Goal: Transaction & Acquisition: Download file/media

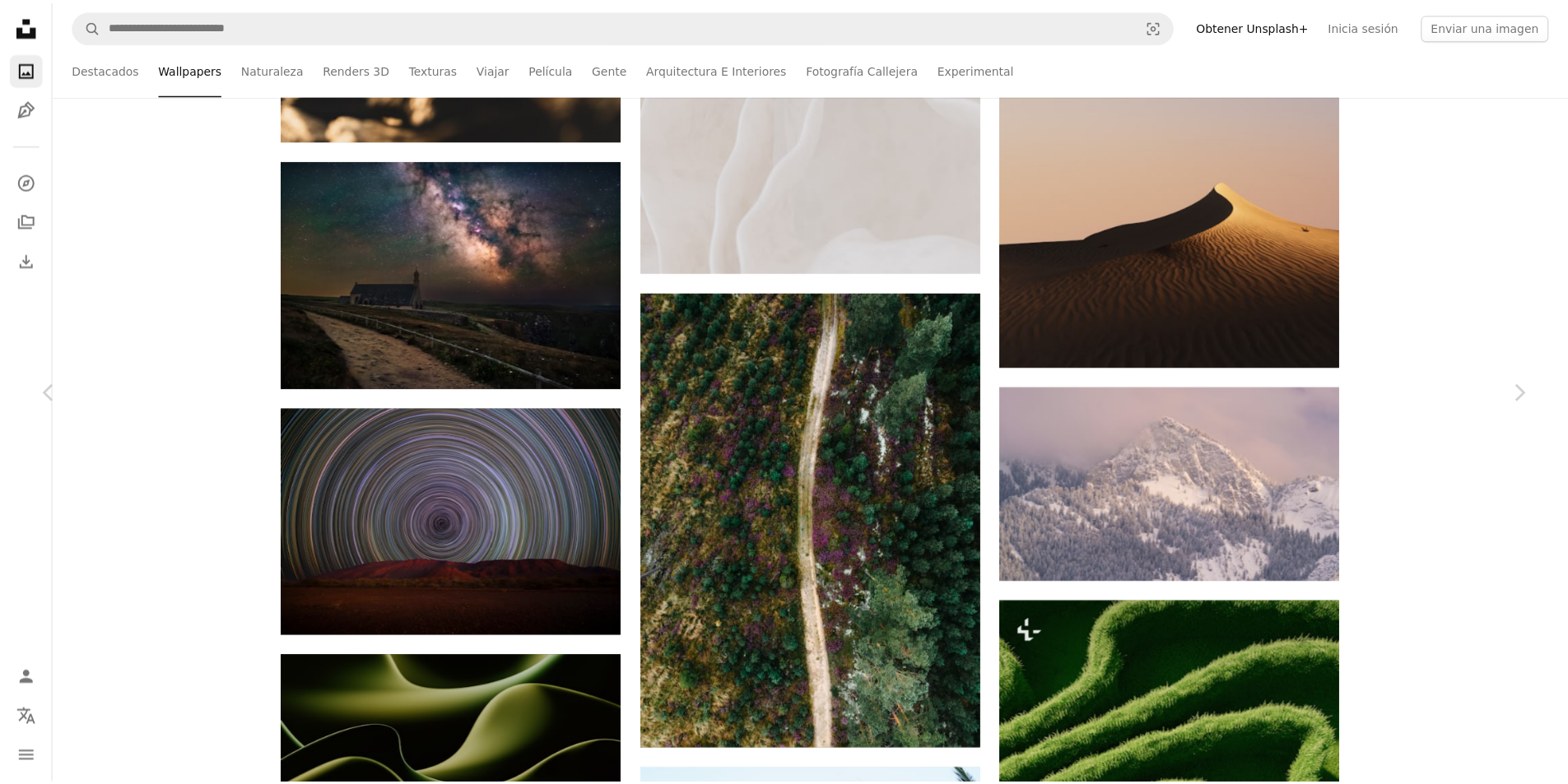
scroll to position [15003, 0]
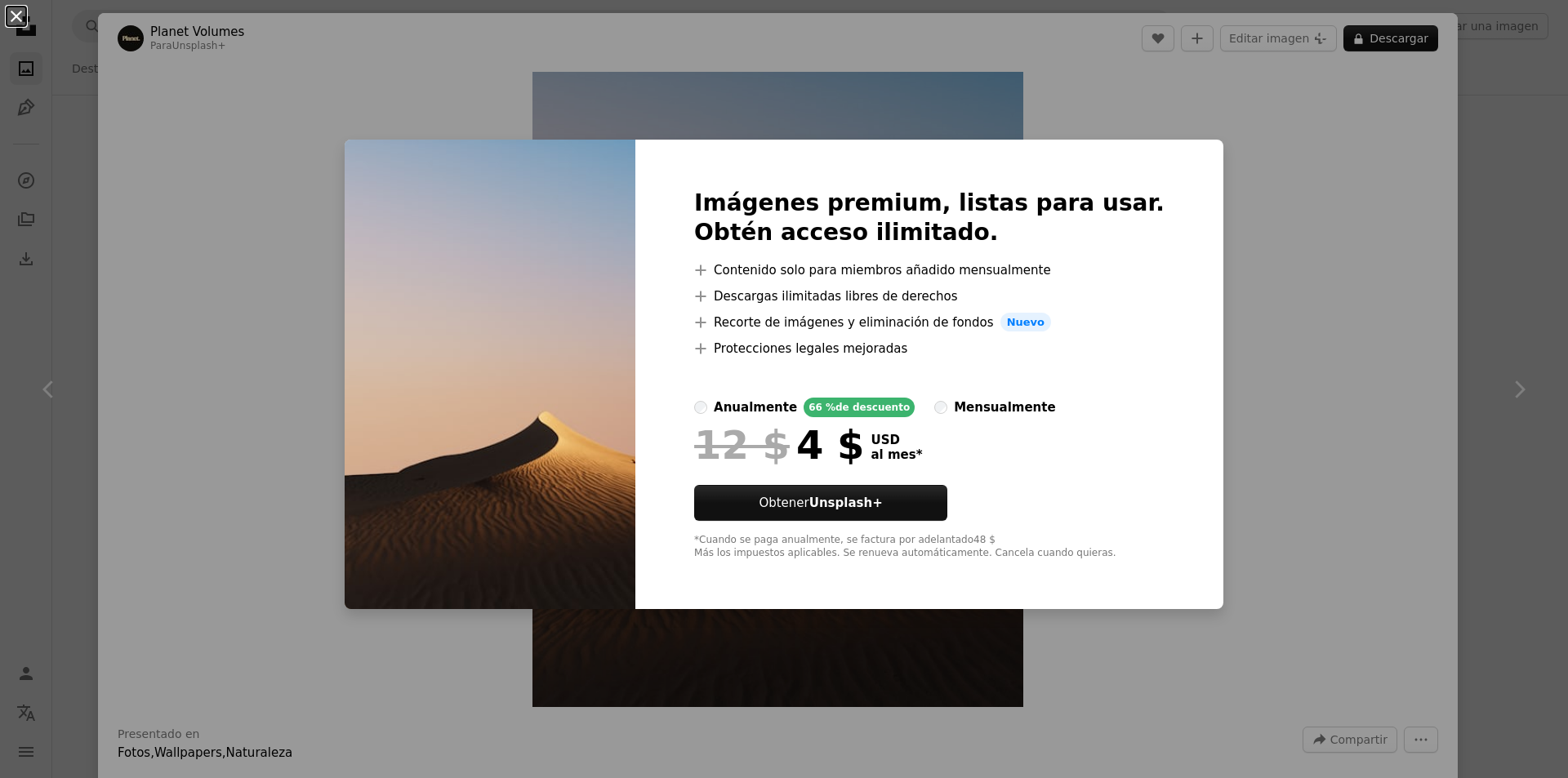
click at [16, 19] on button "An X shape" at bounding box center [16, 16] width 19 height 19
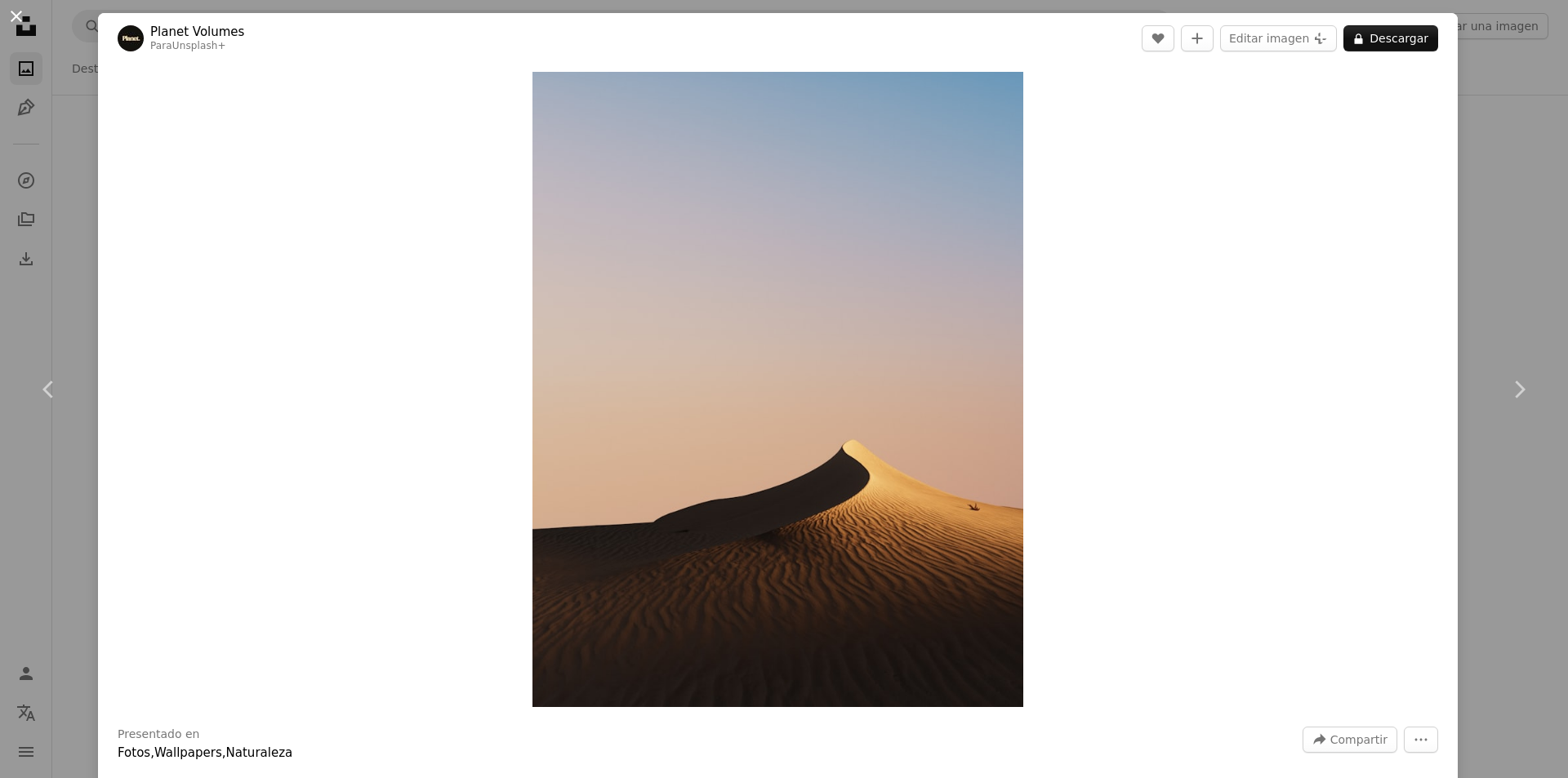
click at [17, 13] on button "An X shape" at bounding box center [16, 16] width 19 height 19
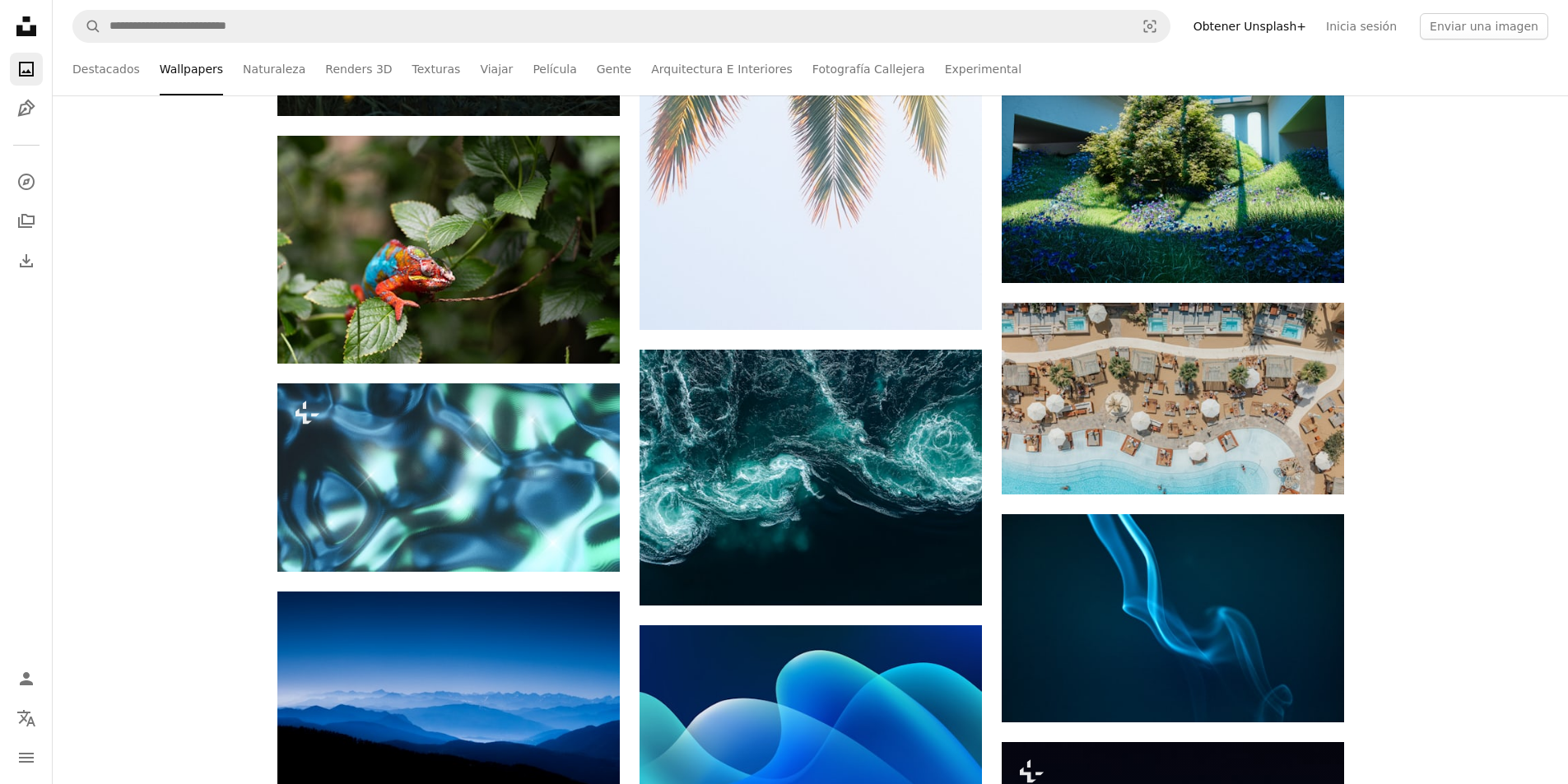
scroll to position [32932, 0]
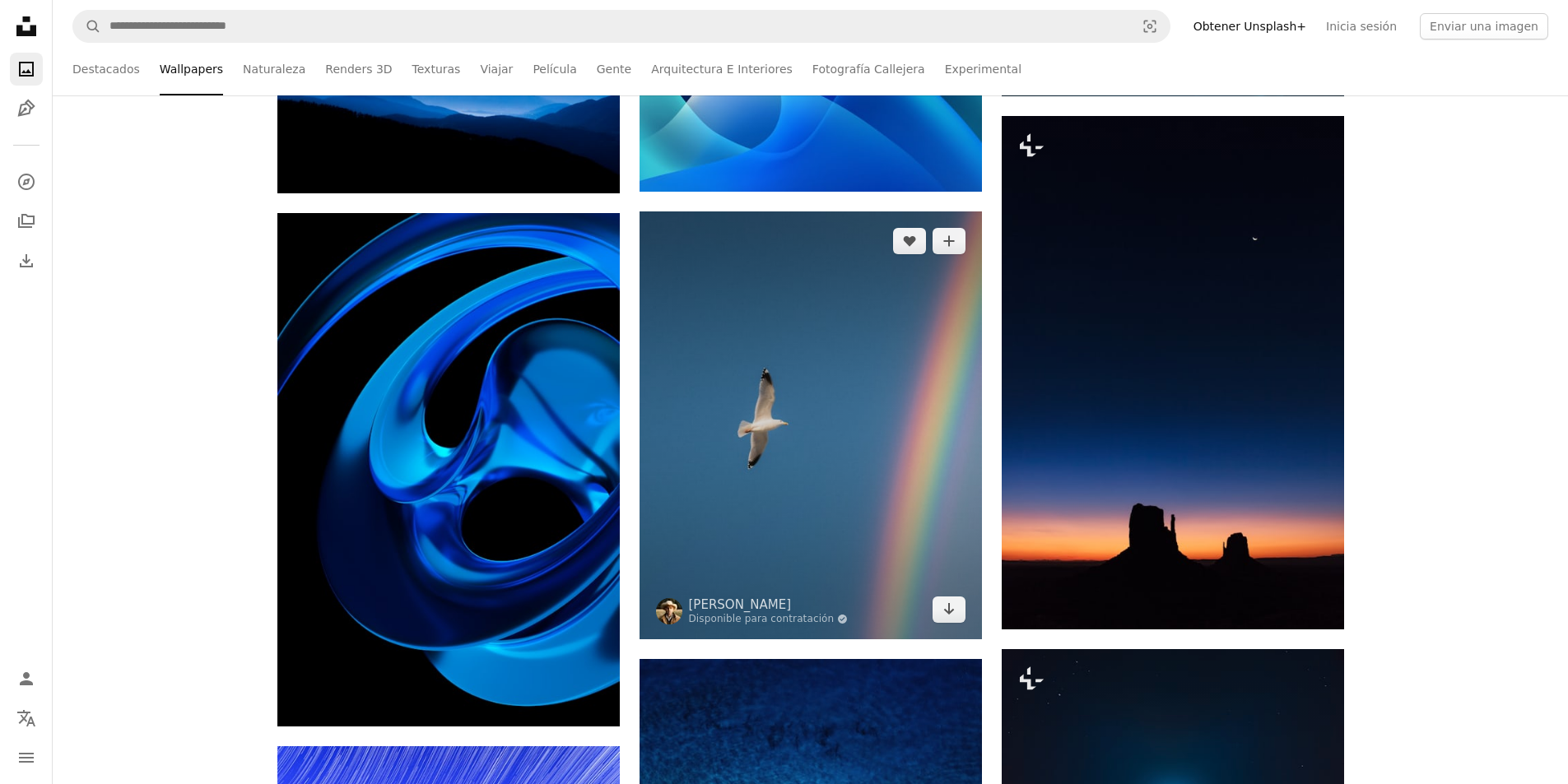
click at [846, 462] on img at bounding box center [810, 425] width 342 height 428
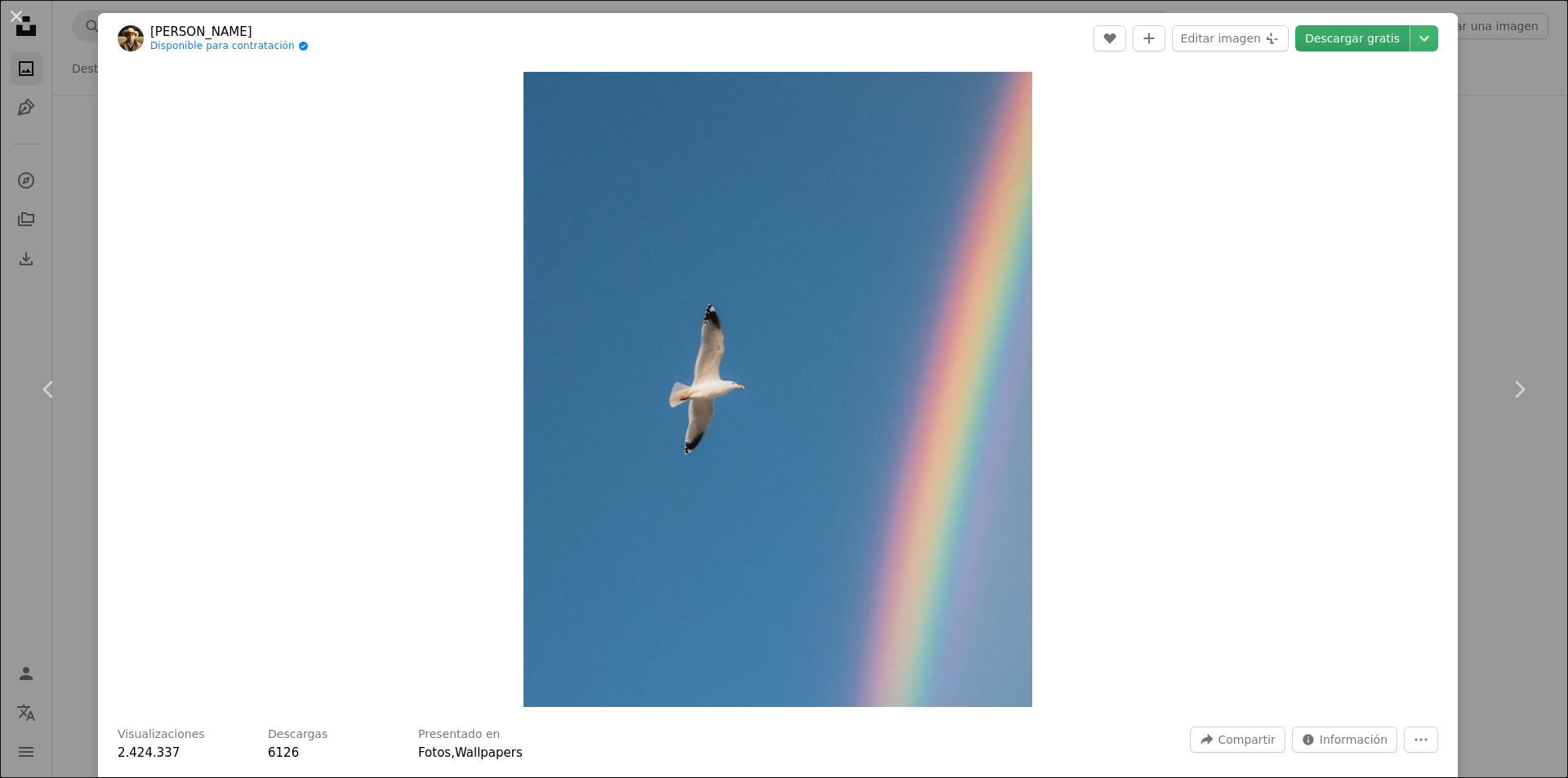
click at [1325, 35] on link "Descargar gratis" at bounding box center [1351, 39] width 114 height 27
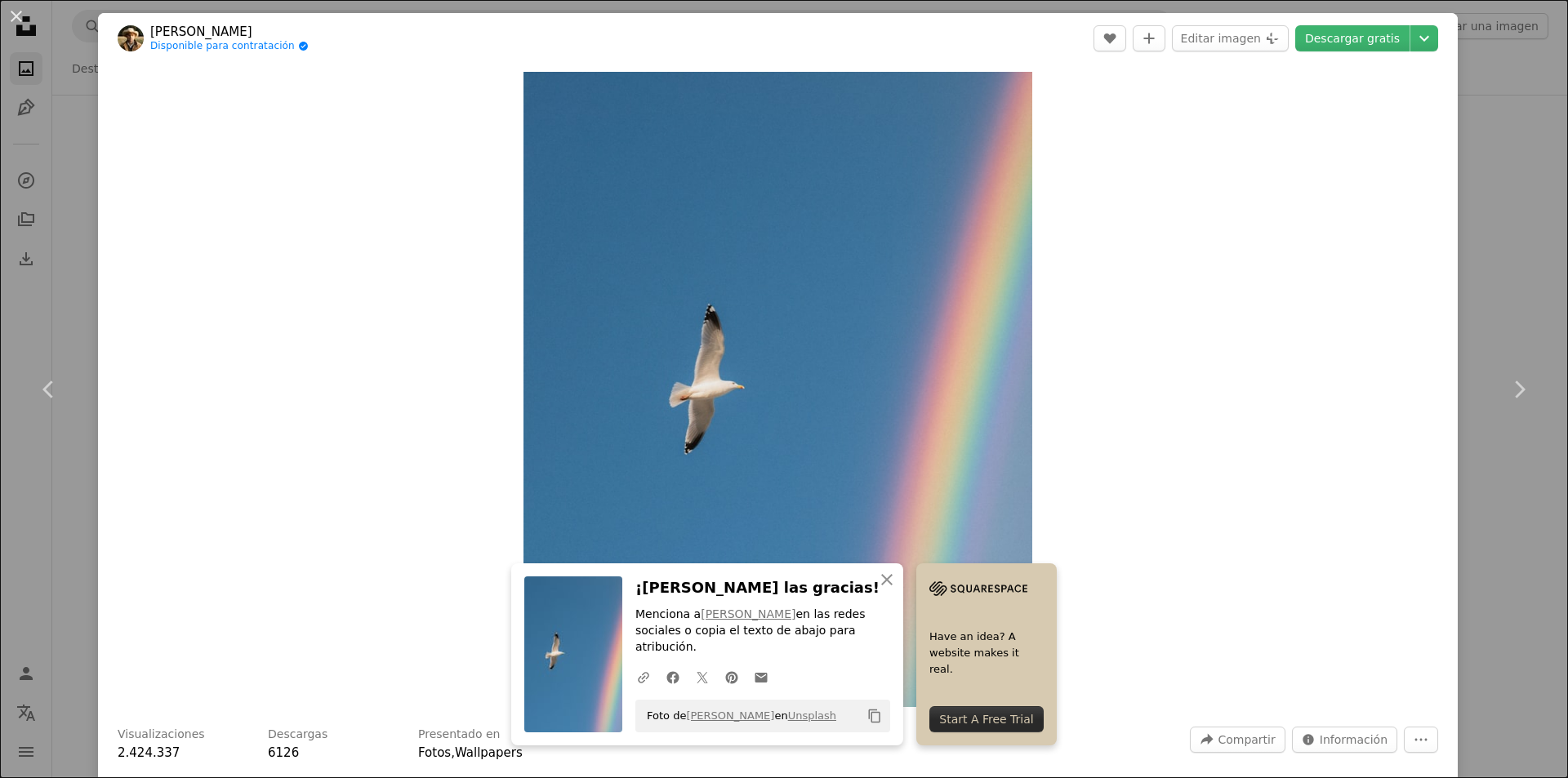
click at [1261, 459] on div "Zoom in" at bounding box center [777, 389] width 1359 height 652
click at [880, 590] on icon "An X shape" at bounding box center [887, 579] width 19 height 19
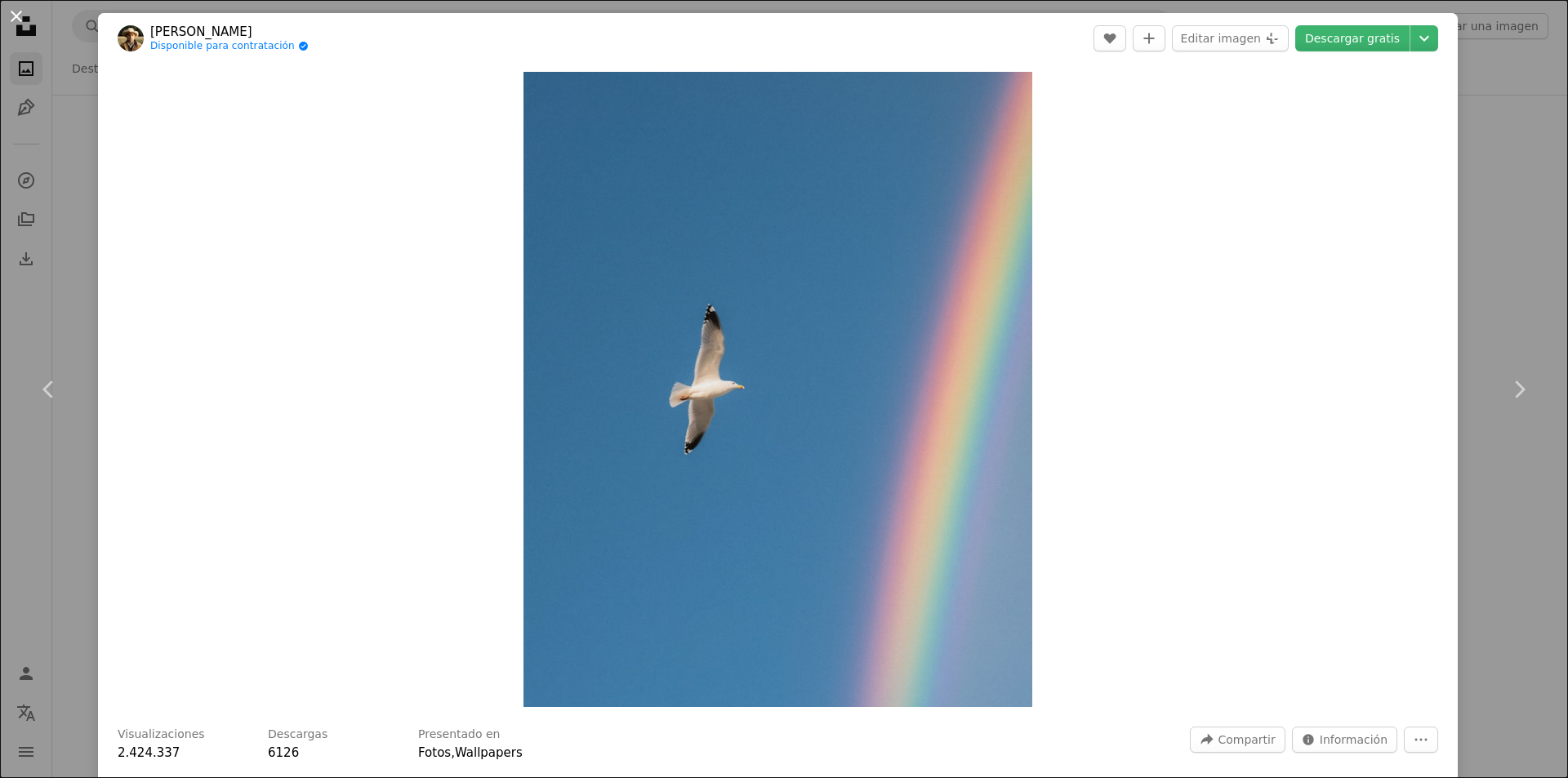
click at [14, 11] on button "An X shape" at bounding box center [16, 16] width 19 height 19
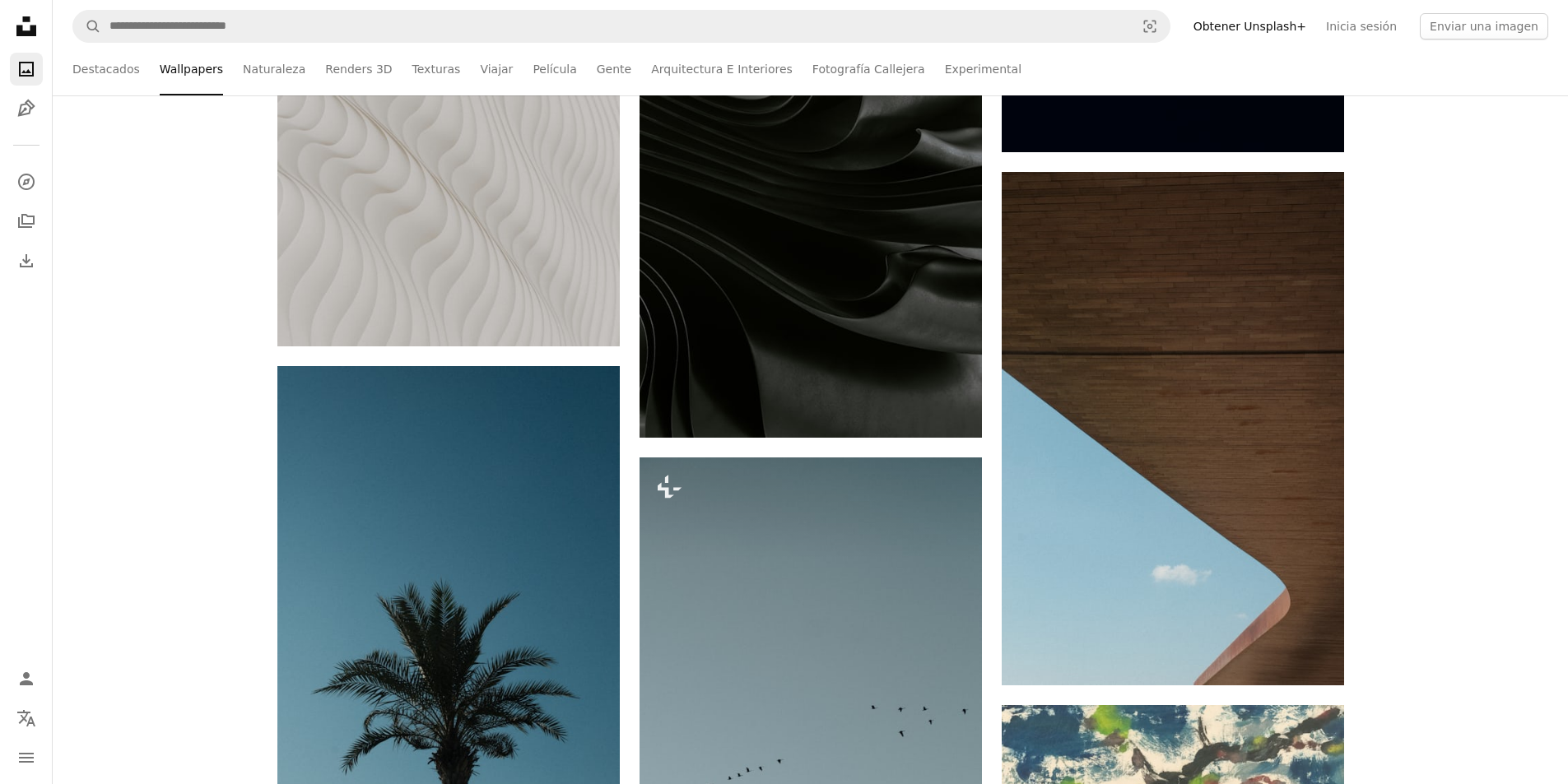
scroll to position [45476, 0]
